Goal: Find specific page/section: Find specific page/section

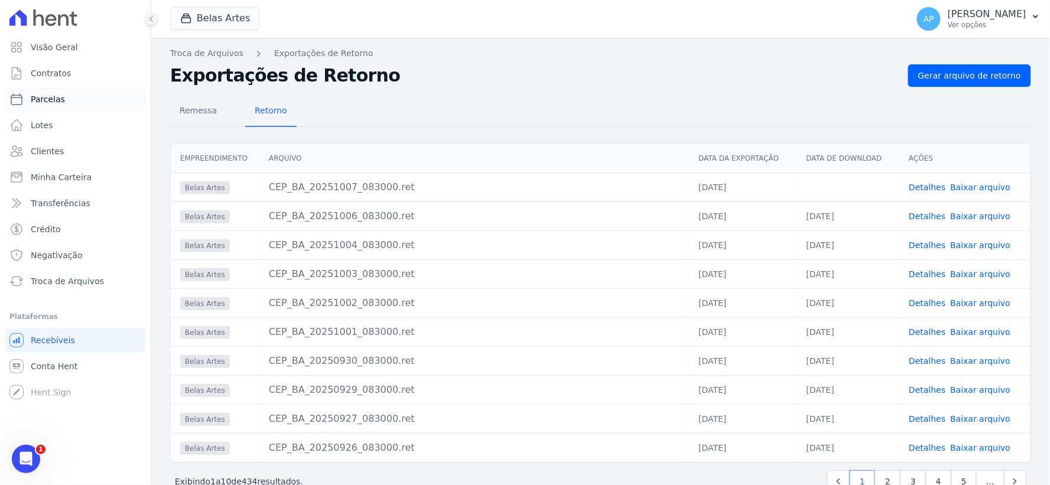
click at [49, 99] on span "Parcelas" at bounding box center [48, 99] width 34 height 12
select select
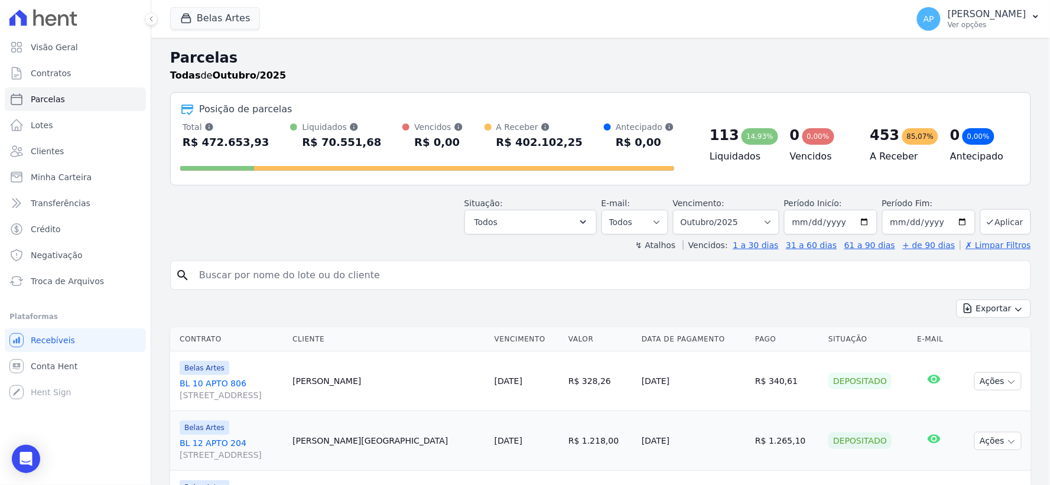
click at [246, 273] on input "search" at bounding box center [608, 275] width 833 height 24
paste input "[PERSON_NAME] dos [PERSON_NAME]"
type input "[PERSON_NAME] dos [PERSON_NAME]"
select select
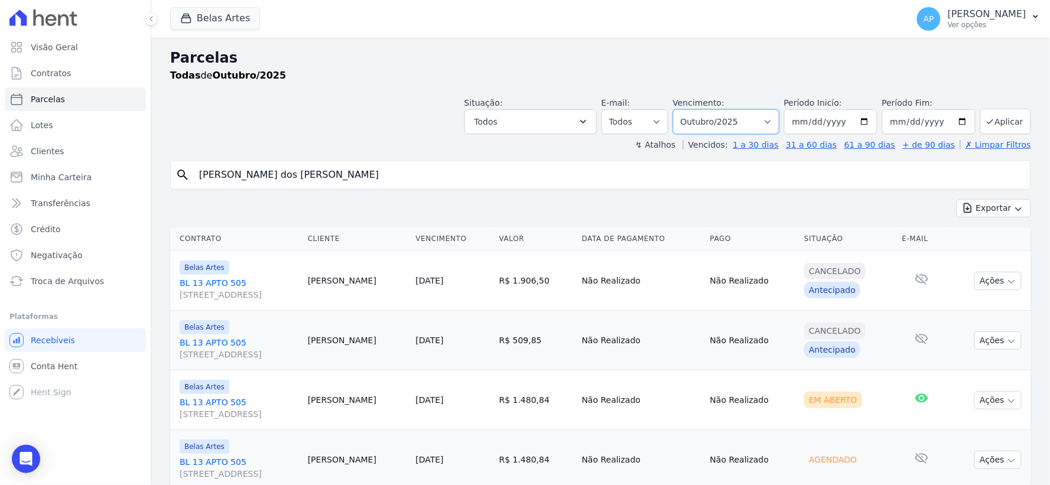
click at [727, 120] on select "[GEOGRAPHIC_DATA] por período ──────── Todos os meses Setembro/2022 Outubro/202…" at bounding box center [726, 121] width 106 height 25
select select "09/2025"
click at [680, 109] on select "[GEOGRAPHIC_DATA] por período ──────── Todos os meses Setembro/2022 Outubro/202…" at bounding box center [726, 121] width 106 height 25
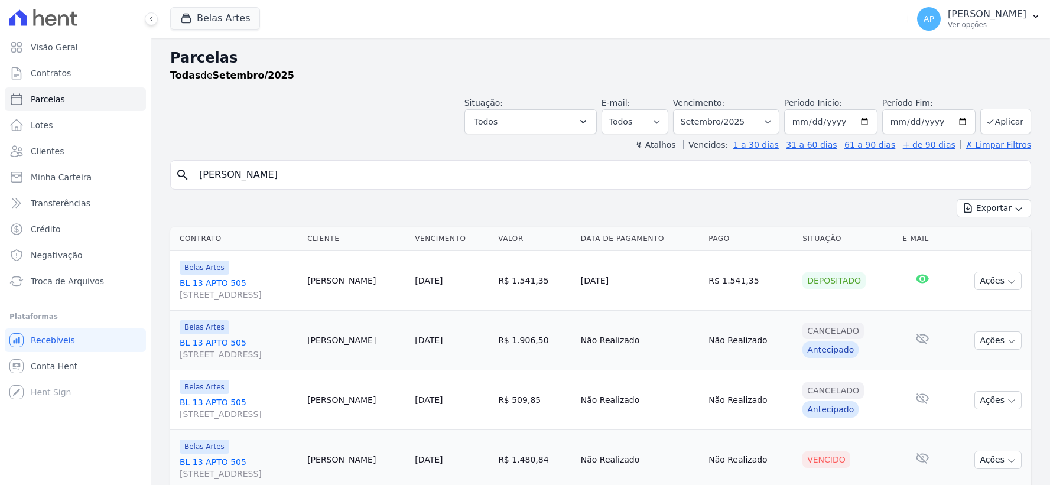
select select
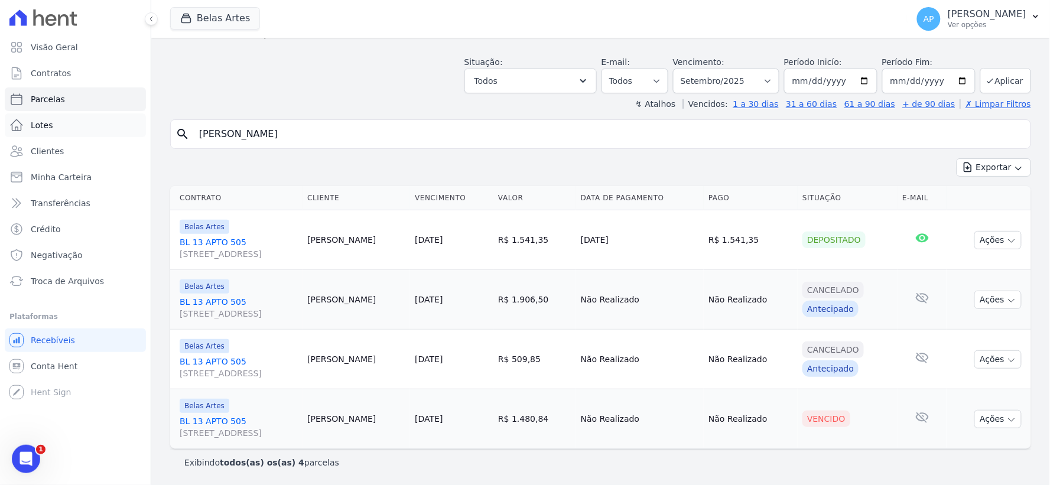
drag, startPoint x: 190, startPoint y: 120, endPoint x: 63, endPoint y: 122, distance: 127.6
click at [63, 122] on div "Visão Geral Contratos Parcelas Lotes Clientes Minha Carteira Transferências Cré…" at bounding box center [525, 242] width 1050 height 485
click at [994, 422] on button "Ações" at bounding box center [997, 419] width 47 height 18
click at [960, 445] on link "Ver boleto" at bounding box center [992, 446] width 113 height 22
